Goal: Check status: Check status

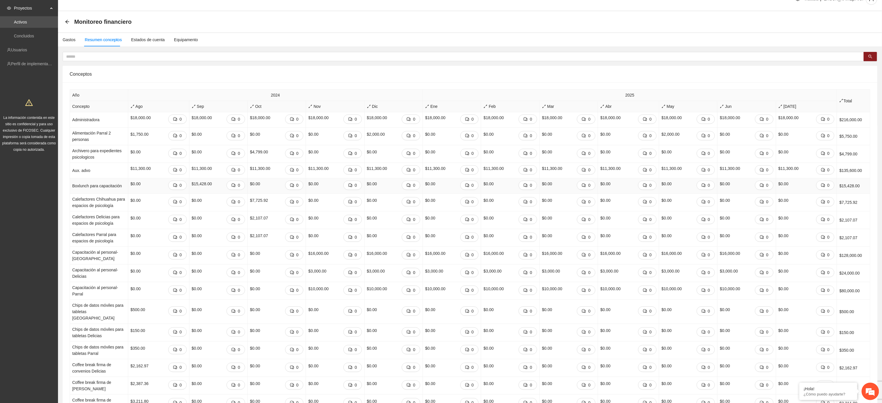
scroll to position [13, 0]
click at [126, 55] on input "text" at bounding box center [461, 56] width 790 height 6
paste input "**********"
type input "**********"
click at [868, 55] on icon "search" at bounding box center [870, 56] width 4 height 4
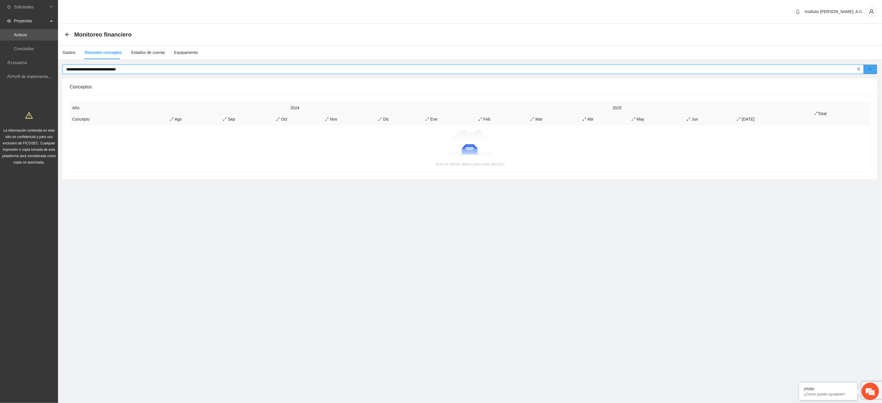
scroll to position [0, 0]
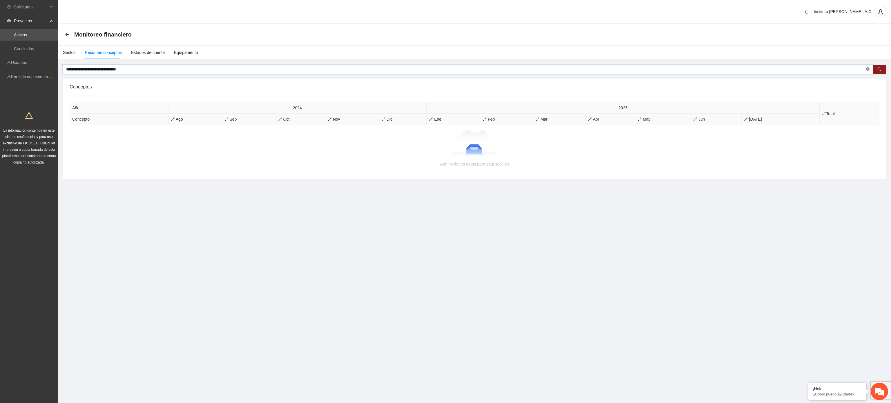
click at [866, 68] on icon "close-circle" at bounding box center [867, 68] width 3 height 3
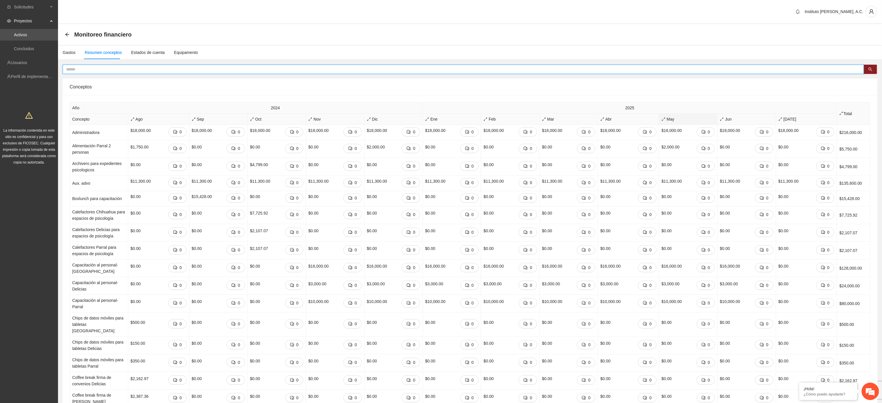
click at [678, 119] on span "May" at bounding box center [688, 119] width 53 height 6
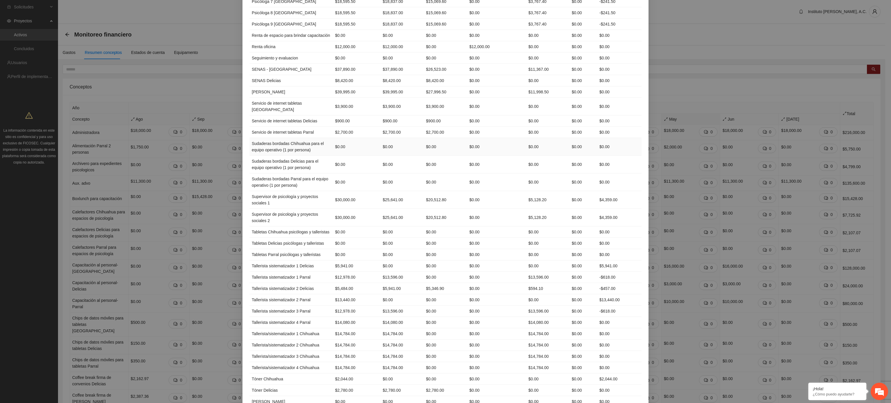
scroll to position [859, 0]
drag, startPoint x: 393, startPoint y: 10, endPoint x: 384, endPoint y: 9, distance: 9.1
click at [384, 9] on td "$18,837.00" at bounding box center [401, 11] width 43 height 11
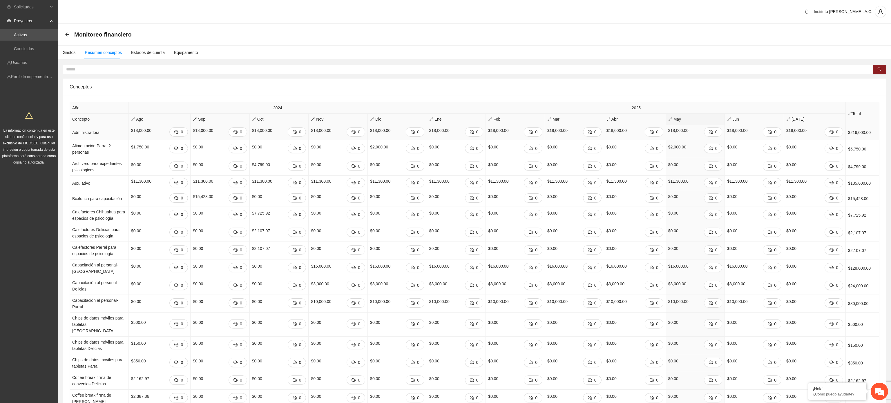
scroll to position [0, 0]
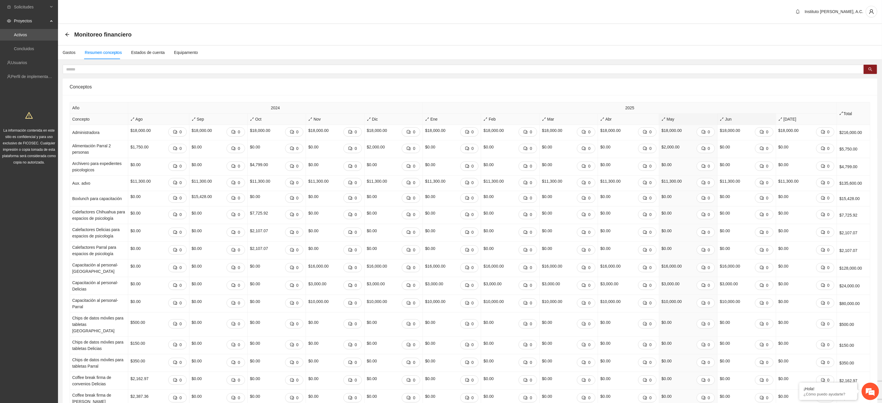
click at [729, 121] on span "Jun" at bounding box center [746, 119] width 53 height 6
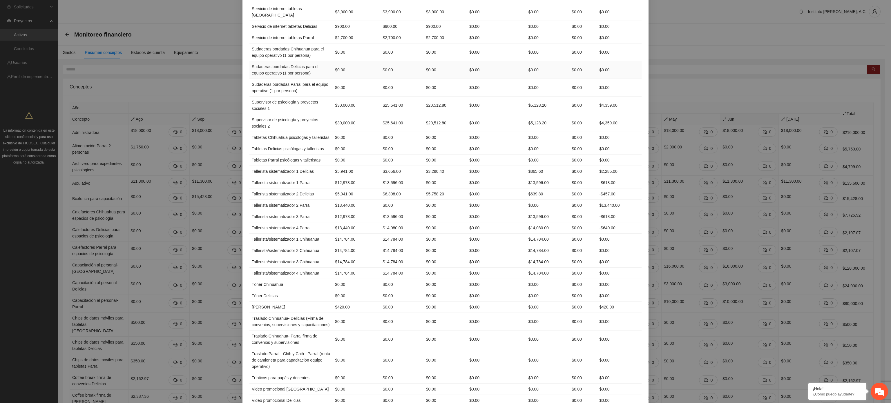
scroll to position [1001, 0]
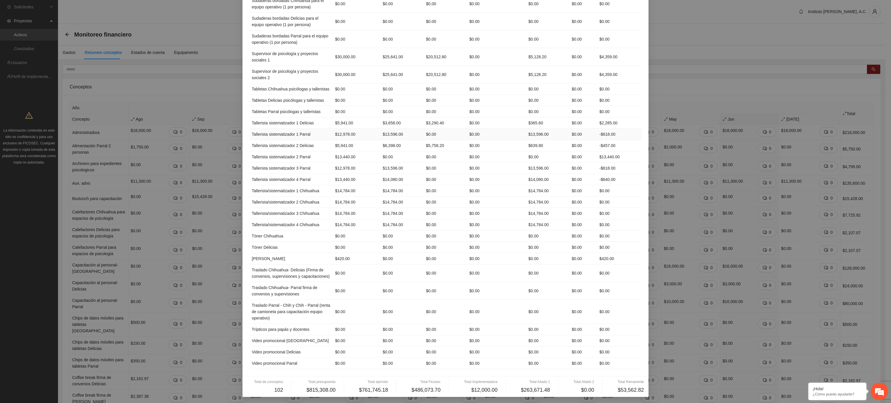
click at [424, 129] on td "$0.00" at bounding box center [445, 134] width 43 height 11
drag, startPoint x: 395, startPoint y: 118, endPoint x: 383, endPoint y: 119, distance: 12.5
click at [383, 119] on td "$3,656.00" at bounding box center [401, 122] width 43 height 11
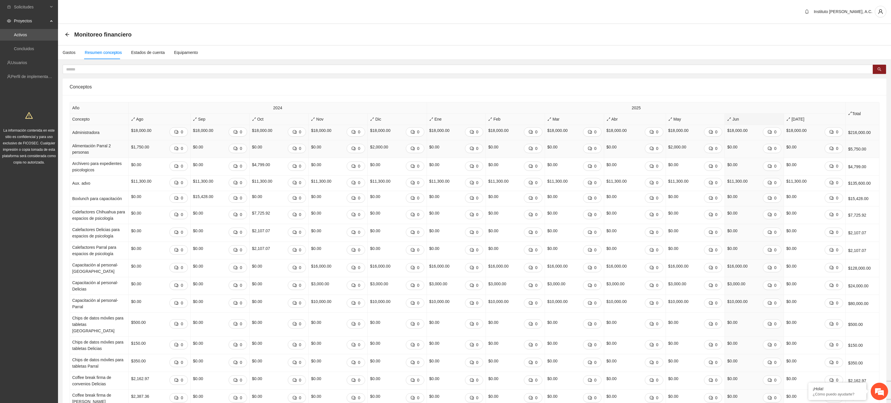
scroll to position [0, 0]
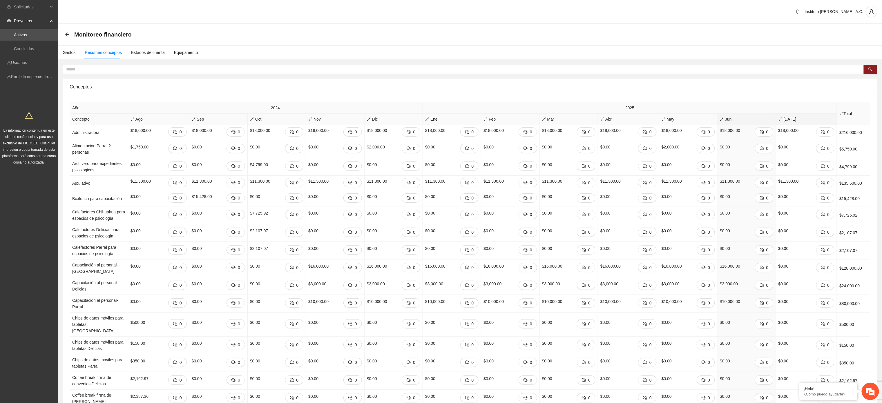
click at [785, 121] on span "[DATE]" at bounding box center [806, 119] width 56 height 6
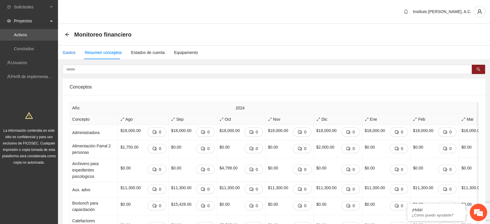
drag, startPoint x: 878, startPoint y: 0, endPoint x: 71, endPoint y: 52, distance: 808.8
click at [71, 52] on div "Gastos" at bounding box center [69, 52] width 13 height 6
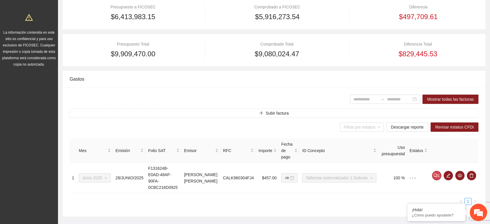
scroll to position [0, 0]
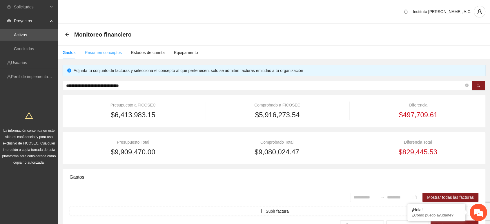
click at [109, 48] on div "Resumen conceptos" at bounding box center [103, 52] width 37 height 13
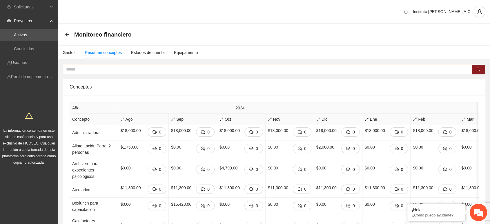
click at [111, 68] on input "text" at bounding box center [265, 69] width 398 height 6
click at [72, 48] on div "Gastos" at bounding box center [69, 52] width 13 height 13
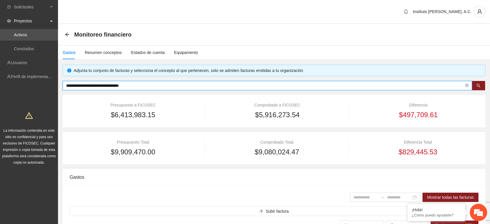
drag, startPoint x: 156, startPoint y: 84, endPoint x: 43, endPoint y: 84, distance: 112.8
click at [43, 84] on section "**********" at bounding box center [245, 167] width 490 height 335
paste input "text"
click at [476, 85] on button "button" at bounding box center [478, 85] width 13 height 9
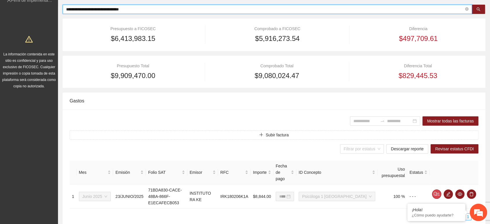
scroll to position [93, 0]
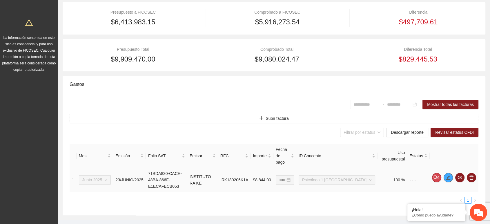
type input "**********"
click at [452, 175] on span "edit" at bounding box center [448, 177] width 9 height 5
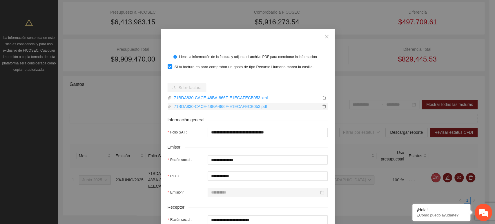
click at [250, 106] on link "71BDA830-CACE-48BA-866F-E1ECAFECB053.pdf" at bounding box center [246, 106] width 149 height 6
click at [255, 100] on link "71BDA830-CACE-48BA-866F-E1ECAFECB053.xml" at bounding box center [246, 98] width 149 height 6
click at [325, 37] on icon "close" at bounding box center [327, 36] width 5 height 5
